Goal: Transaction & Acquisition: Purchase product/service

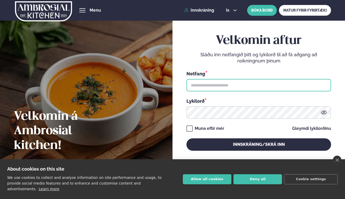
click at [204, 86] on input "text" at bounding box center [258, 85] width 145 height 12
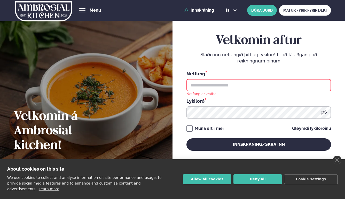
type input "**********"
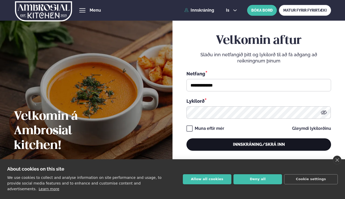
click at [309, 143] on button "Innskráning/Skrá inn" at bounding box center [258, 144] width 145 height 12
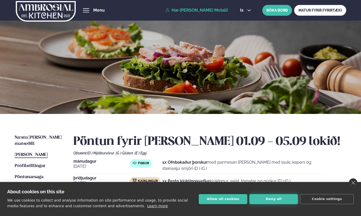
click at [276, 199] on button "Deny all" at bounding box center [273, 199] width 49 height 10
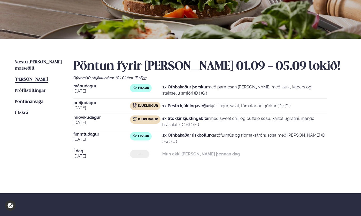
scroll to position [85, 0]
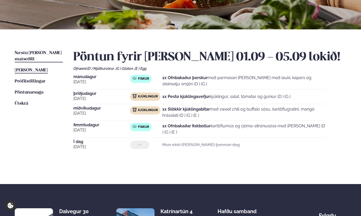
click at [23, 52] on span "Næstu [PERSON_NAME] matseðill" at bounding box center [38, 56] width 47 height 11
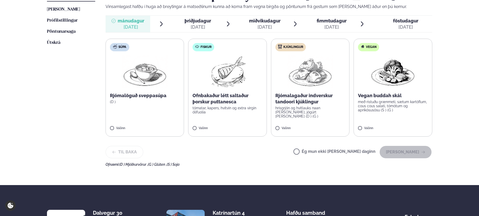
scroll to position [140, 0]
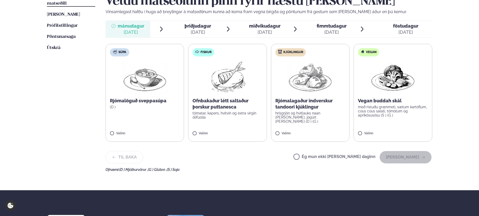
click at [223, 103] on p "Ofnbakaður létt saltaður þorskur puttanesca" at bounding box center [228, 104] width 70 height 12
click at [345, 160] on button "[PERSON_NAME]" at bounding box center [406, 157] width 52 height 12
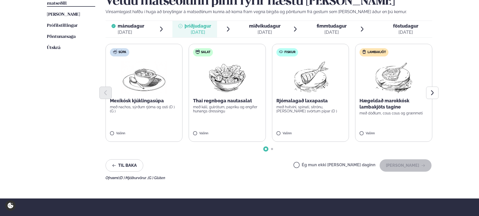
click at [205, 90] on div at bounding box center [269, 93] width 327 height 12
click at [227, 75] on img at bounding box center [227, 77] width 46 height 33
click at [345, 160] on button "[PERSON_NAME]" at bounding box center [406, 166] width 52 height 12
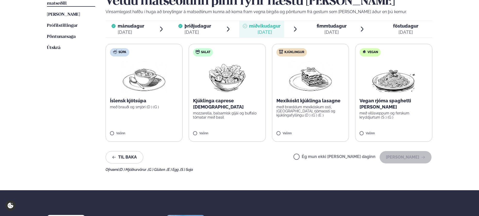
click at [261, 115] on label "Salat Kjúklinga caprese salat mozzarella, balsamísk gljái og buffalo tómatar me…" at bounding box center [227, 93] width 77 height 98
click at [210, 132] on icon at bounding box center [211, 131] width 5 height 5
click at [309, 107] on p "með bræddum mexíkóskum osti, [GEOGRAPHIC_DATA], rjómaosti og kjúklingafyllingu …" at bounding box center [310, 111] width 68 height 12
click at [345, 157] on button "[PERSON_NAME]" at bounding box center [406, 157] width 52 height 12
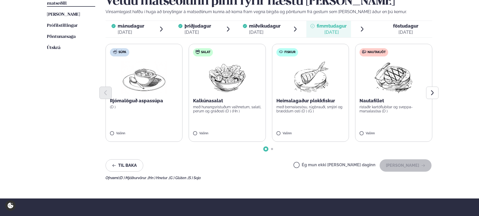
click at [345, 100] on p "Nautafillet" at bounding box center [394, 101] width 68 height 6
click at [345, 168] on button "[PERSON_NAME]" at bounding box center [406, 166] width 52 height 12
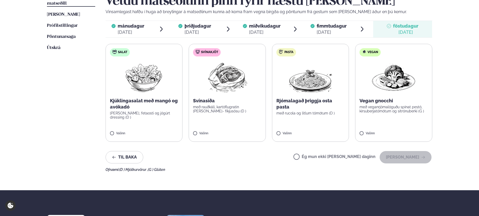
click at [225, 88] on img at bounding box center [227, 77] width 46 height 33
click at [345, 157] on button "[PERSON_NAME]" at bounding box center [406, 157] width 52 height 12
